Goal: Information Seeking & Learning: Learn about a topic

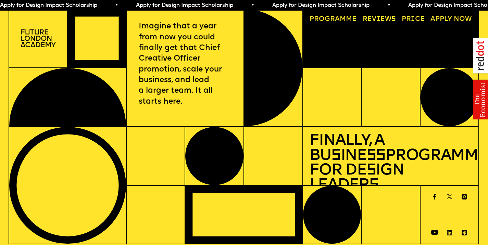
drag, startPoint x: 347, startPoint y: 21, endPoint x: 346, endPoint y: 17, distance: 4.1
click at [347, 21] on link "Progr a mme" at bounding box center [333, 19] width 54 height 13
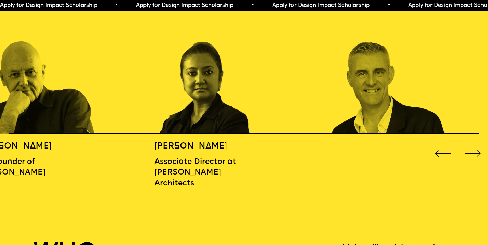
scroll to position [776, 0]
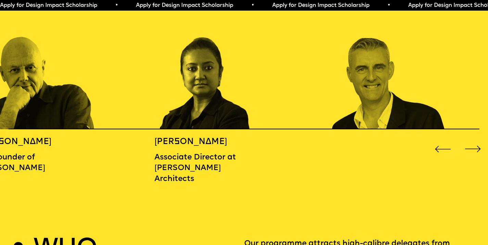
click at [468, 145] on div "Next slide" at bounding box center [473, 149] width 20 height 20
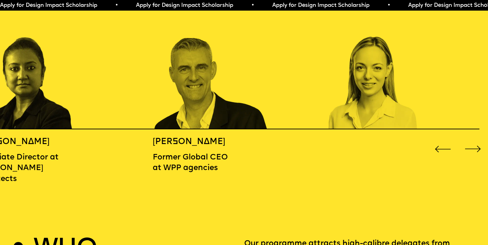
click at [467, 144] on div "Next slide" at bounding box center [473, 149] width 20 height 20
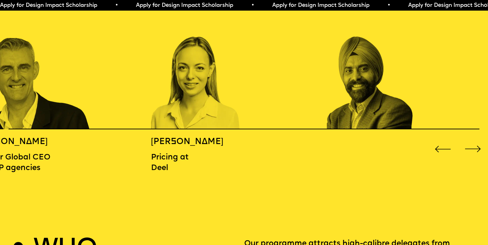
click at [467, 144] on div "Next slide" at bounding box center [473, 149] width 20 height 20
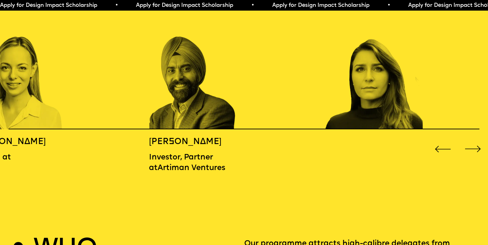
click at [467, 144] on div "Next slide" at bounding box center [473, 149] width 20 height 20
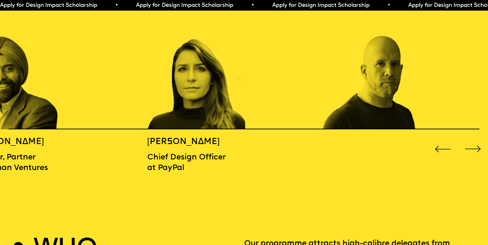
click at [467, 143] on div "Next slide" at bounding box center [473, 149] width 20 height 20
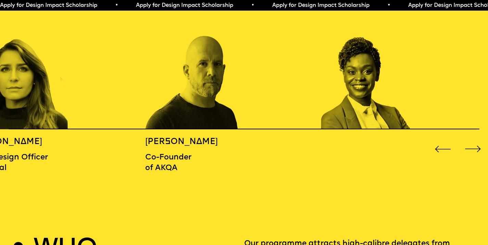
click at [467, 143] on div "Next slide" at bounding box center [473, 149] width 20 height 20
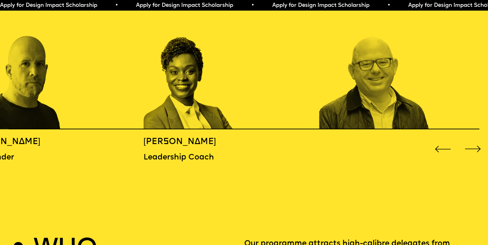
click at [467, 143] on div "Next slide" at bounding box center [473, 149] width 20 height 20
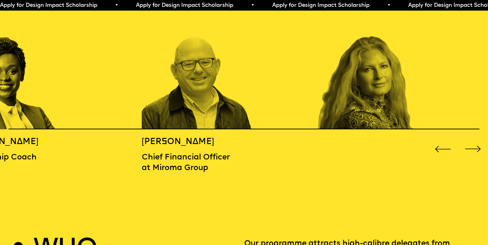
click at [467, 143] on div "Next slide" at bounding box center [473, 149] width 20 height 20
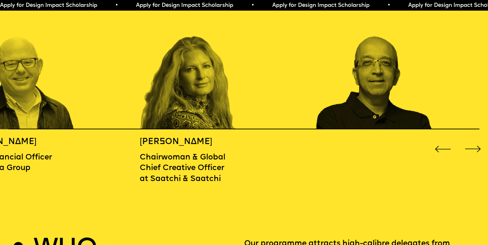
click at [467, 143] on div "Next slide" at bounding box center [473, 149] width 20 height 20
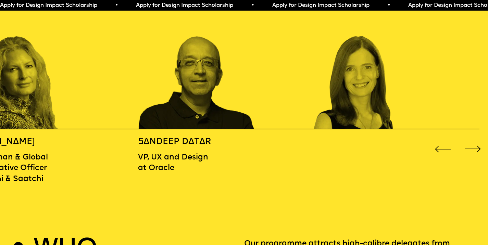
click at [467, 143] on div "Next slide" at bounding box center [473, 149] width 20 height 20
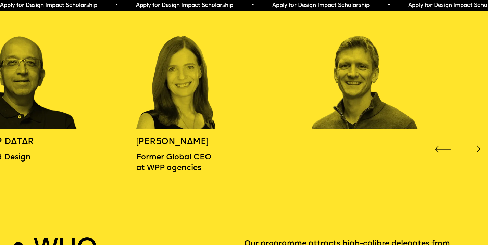
click at [467, 143] on div "Next slide" at bounding box center [473, 149] width 20 height 20
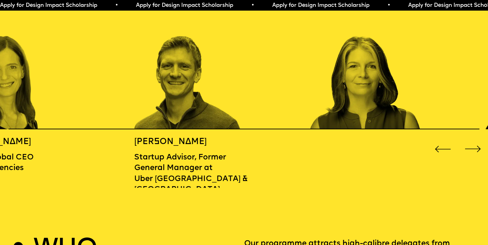
click at [467, 143] on div "Next slide" at bounding box center [473, 149] width 20 height 20
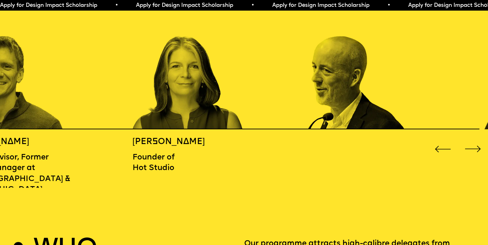
click at [467, 142] on div "Next slide" at bounding box center [473, 149] width 20 height 20
